Goal: Transaction & Acquisition: Purchase product/service

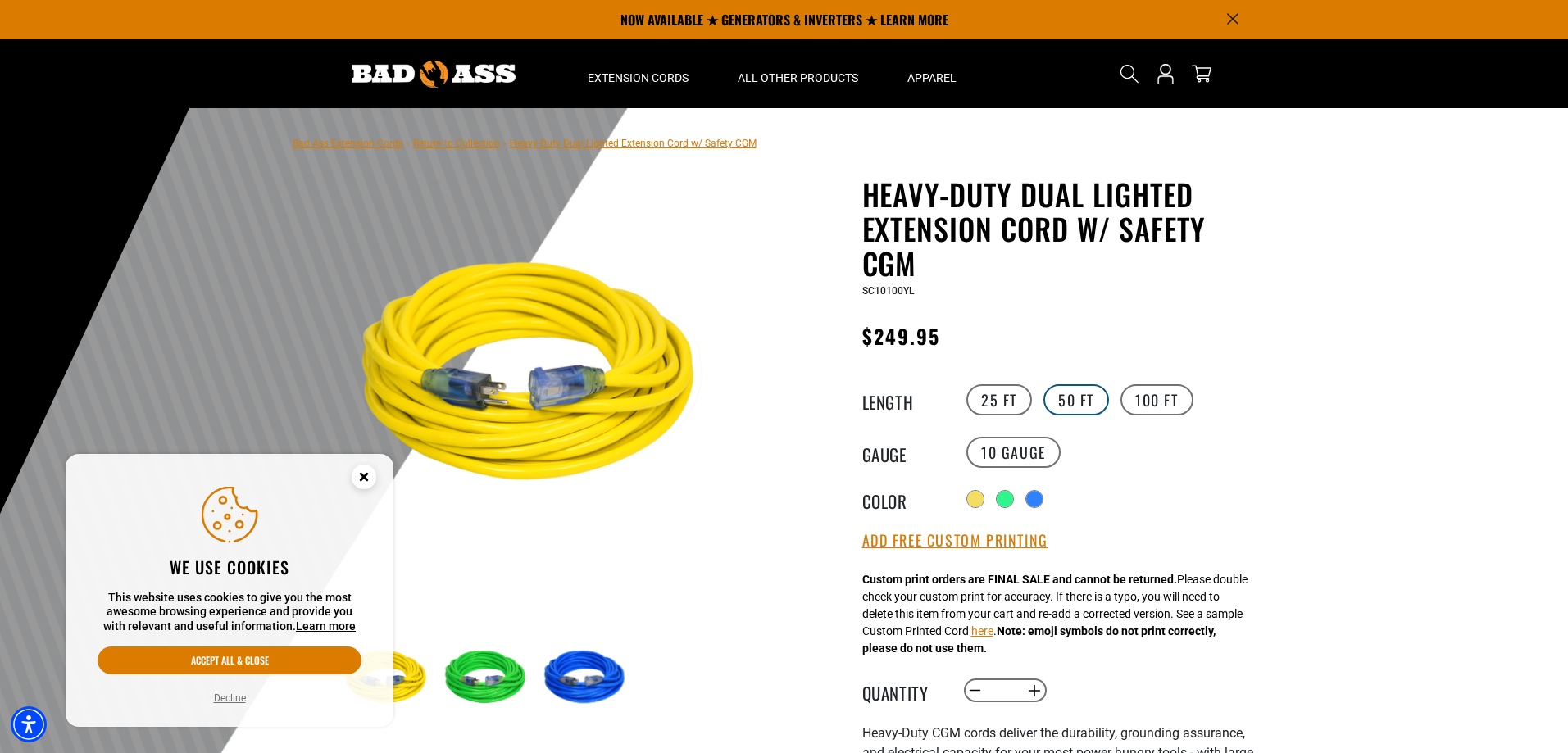
click at [1073, 394] on label "50 FT" at bounding box center [1076, 399] width 66 height 31
click at [1015, 448] on label "10 Gauge" at bounding box center [1013, 452] width 94 height 31
click at [867, 451] on legend "Gauge" at bounding box center [903, 451] width 82 height 21
click at [996, 447] on label "10 Gauge" at bounding box center [1013, 452] width 94 height 31
click at [483, 145] on link "Return to Collection" at bounding box center [456, 143] width 87 height 12
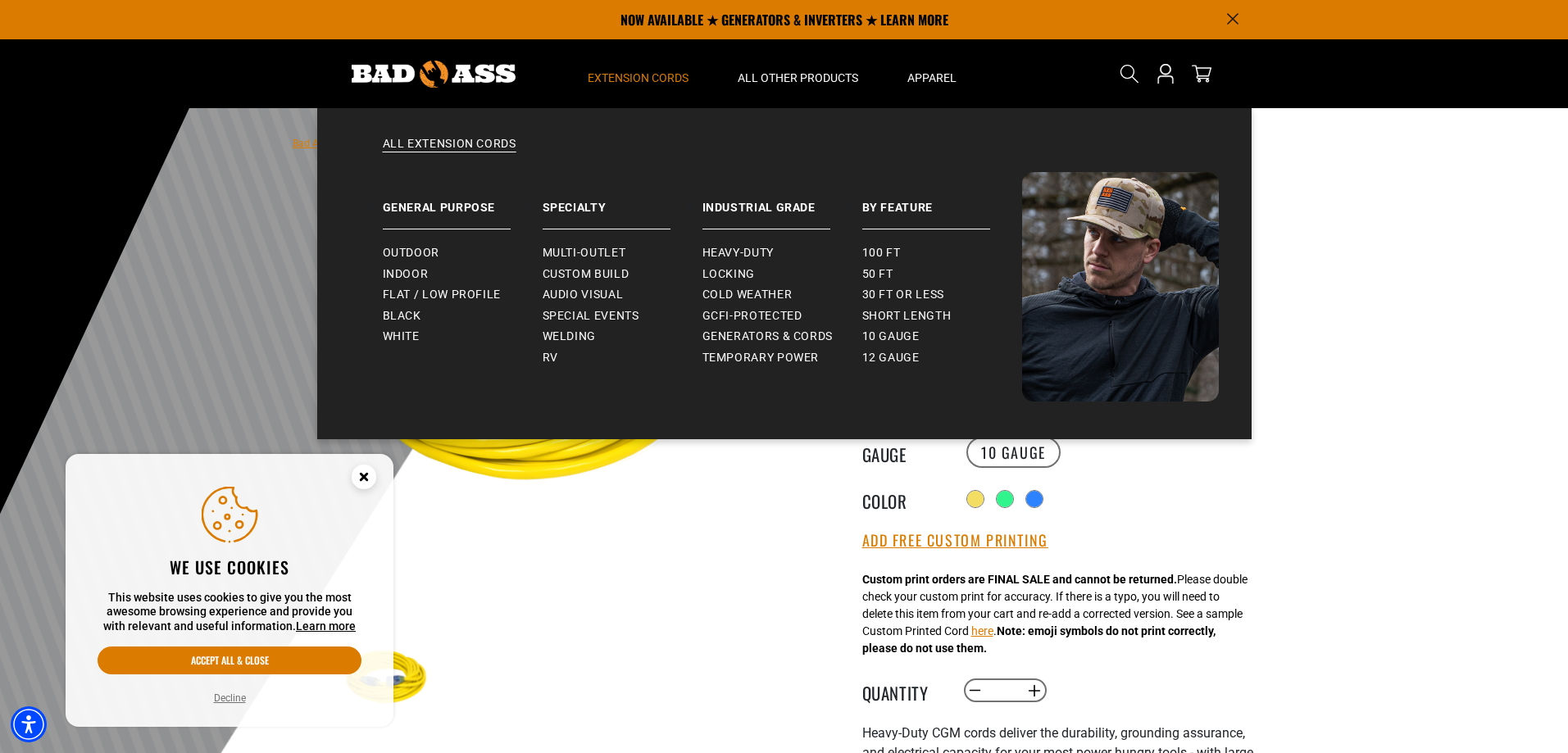
click at [629, 75] on span "Extension Cords" at bounding box center [638, 78] width 101 height 15
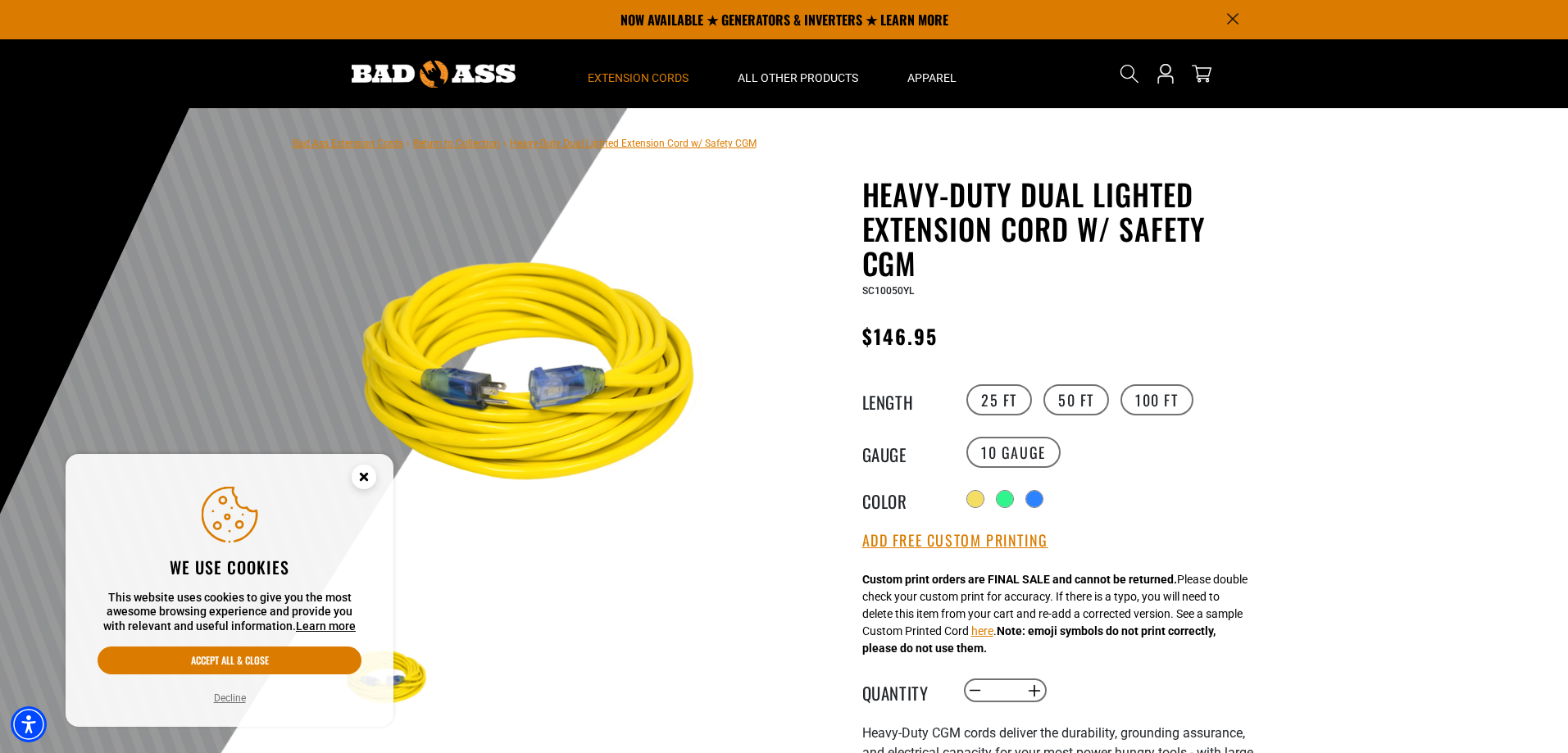
click at [629, 75] on span "Extension Cords" at bounding box center [638, 78] width 101 height 15
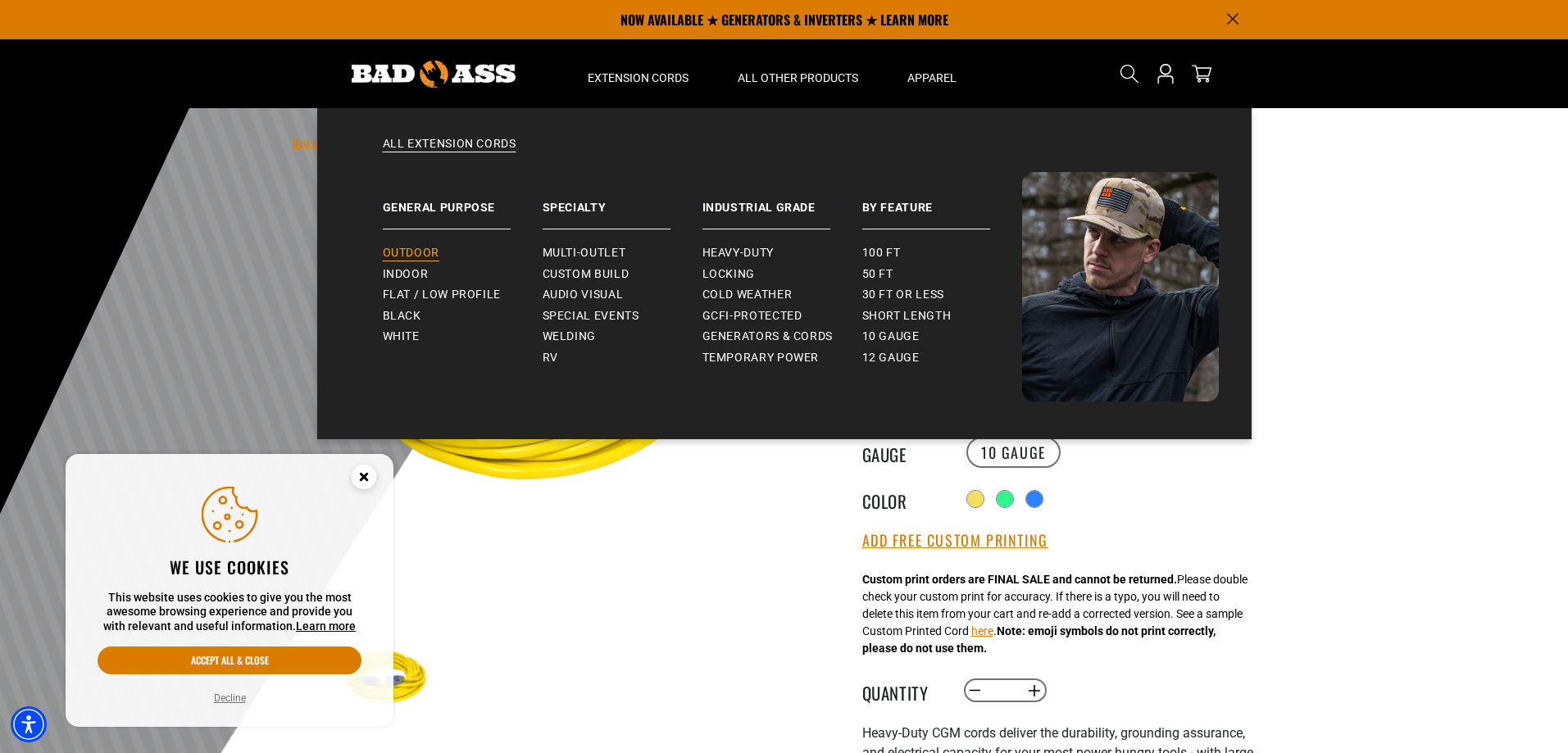
click at [421, 256] on span "Outdoor" at bounding box center [411, 253] width 57 height 15
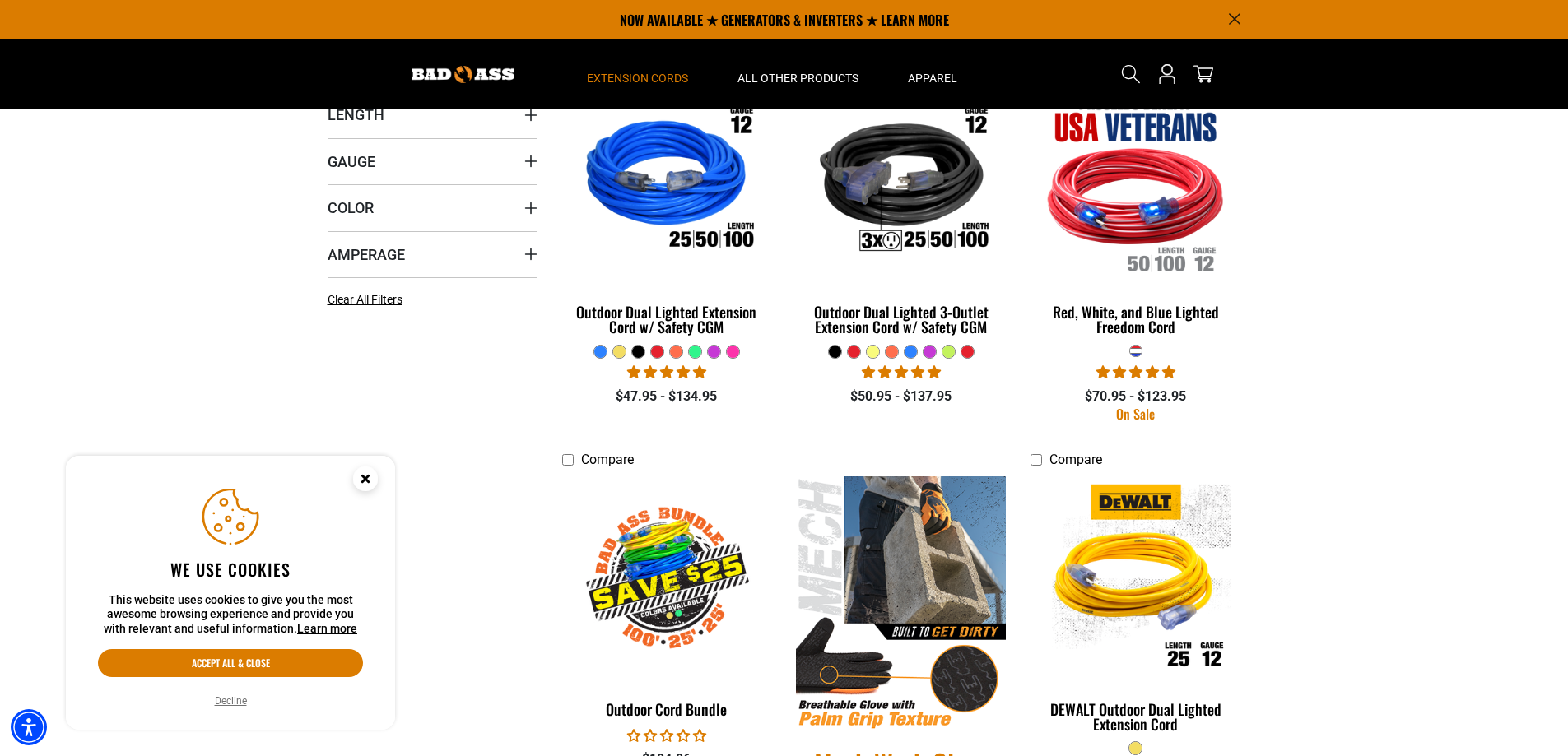
scroll to position [384, 0]
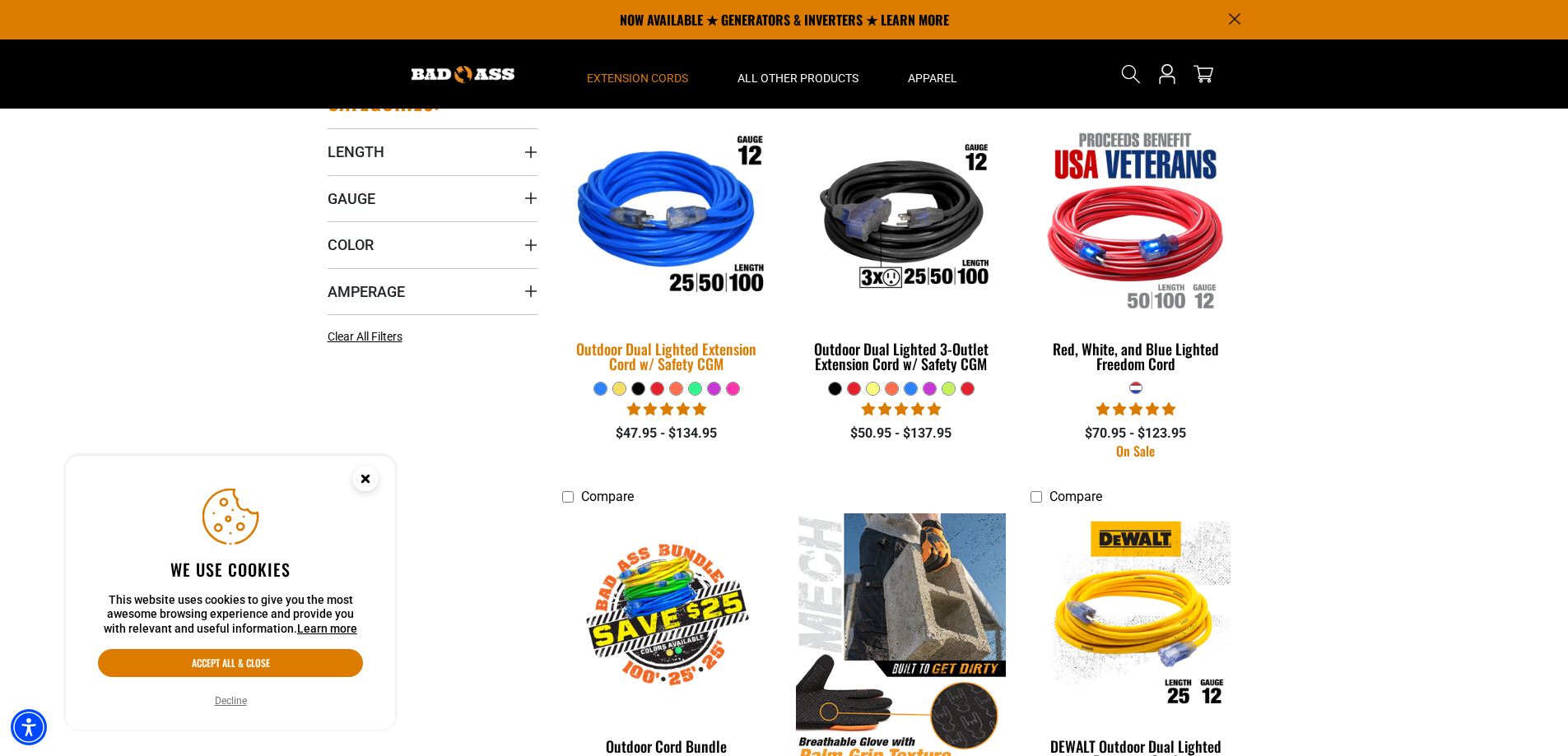
click at [661, 355] on div "Outdoor Dual Lighted Extension Cord w/ Safety CGM" at bounding box center [666, 356] width 210 height 29
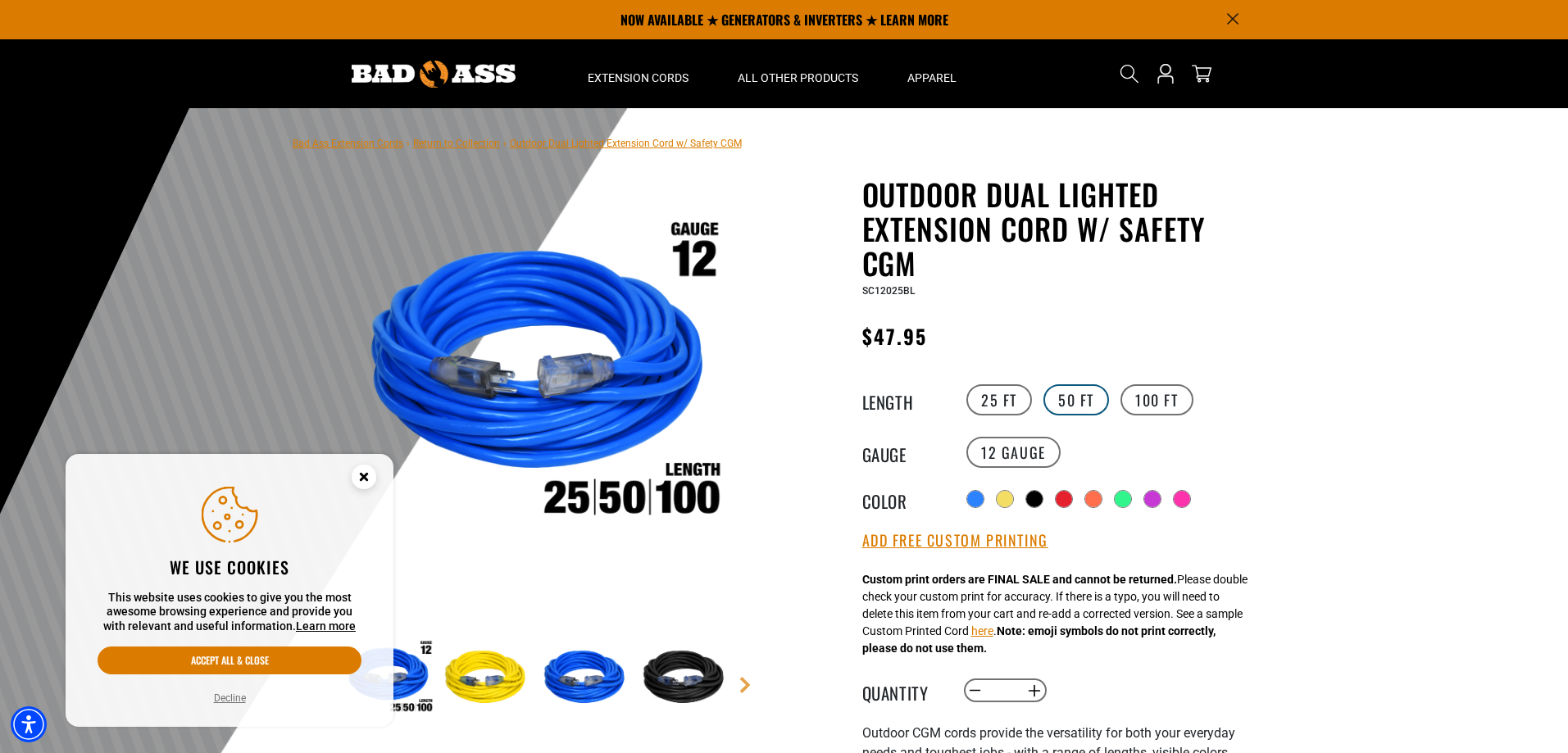
click at [1087, 402] on label "50 FT" at bounding box center [1076, 399] width 66 height 31
